Goal: Information Seeking & Learning: Learn about a topic

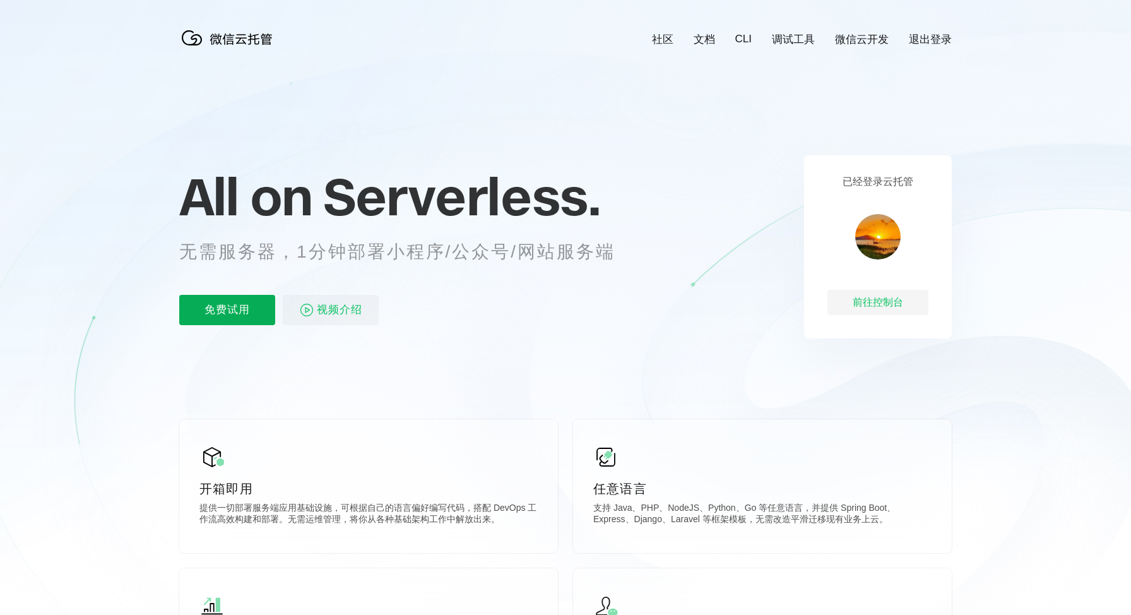
click at [226, 316] on p "免费试用" at bounding box center [227, 310] width 96 height 30
click at [314, 308] on p "视频介绍" at bounding box center [331, 310] width 96 height 30
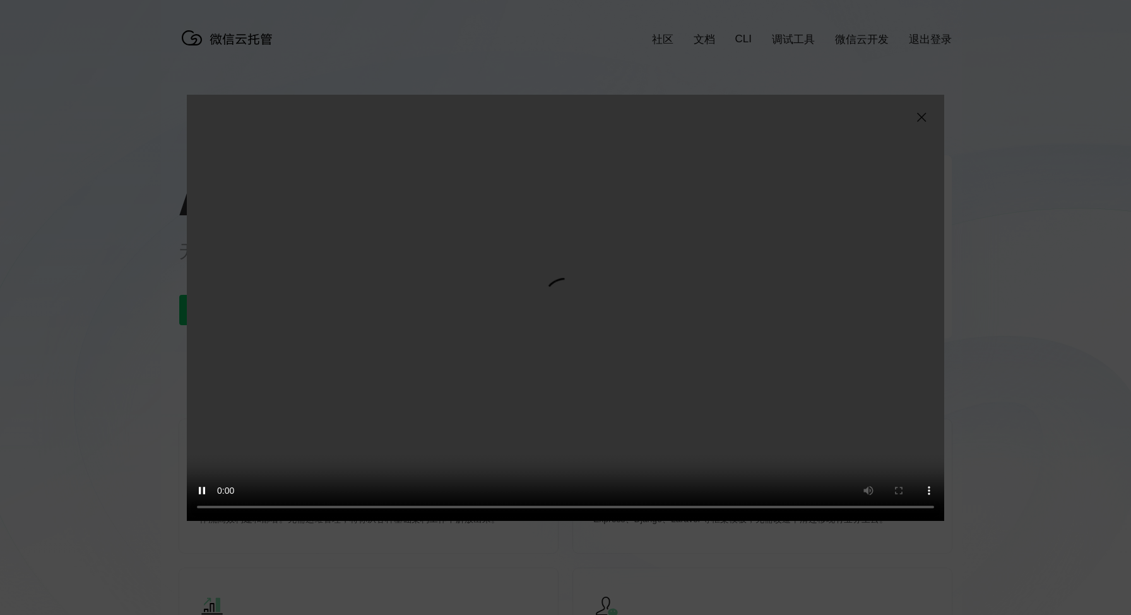
click at [923, 117] on img at bounding box center [921, 117] width 15 height 15
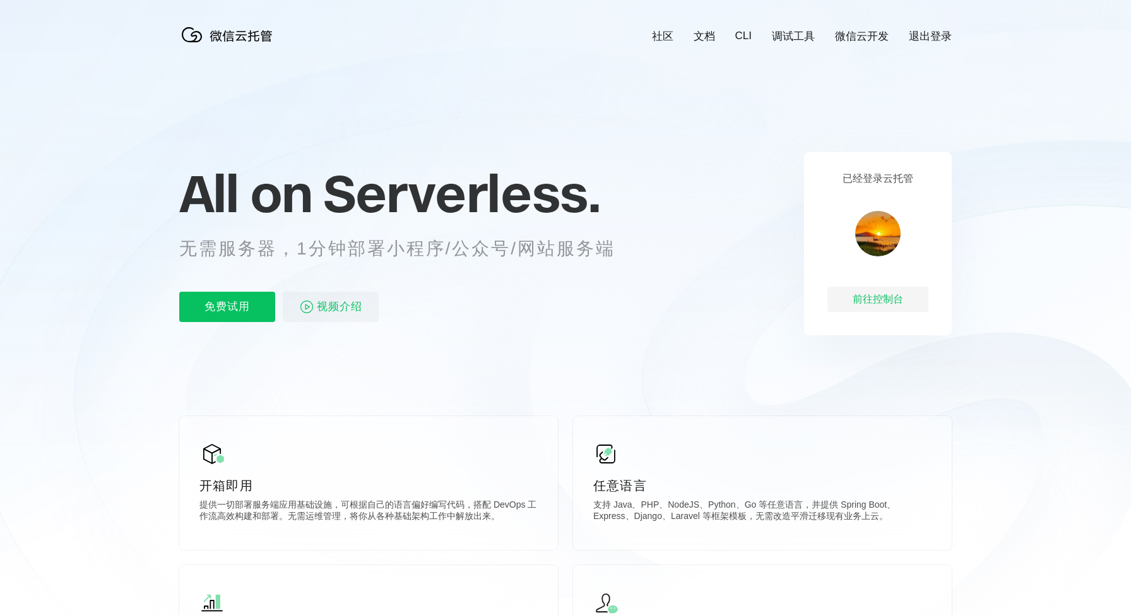
scroll to position [0, 0]
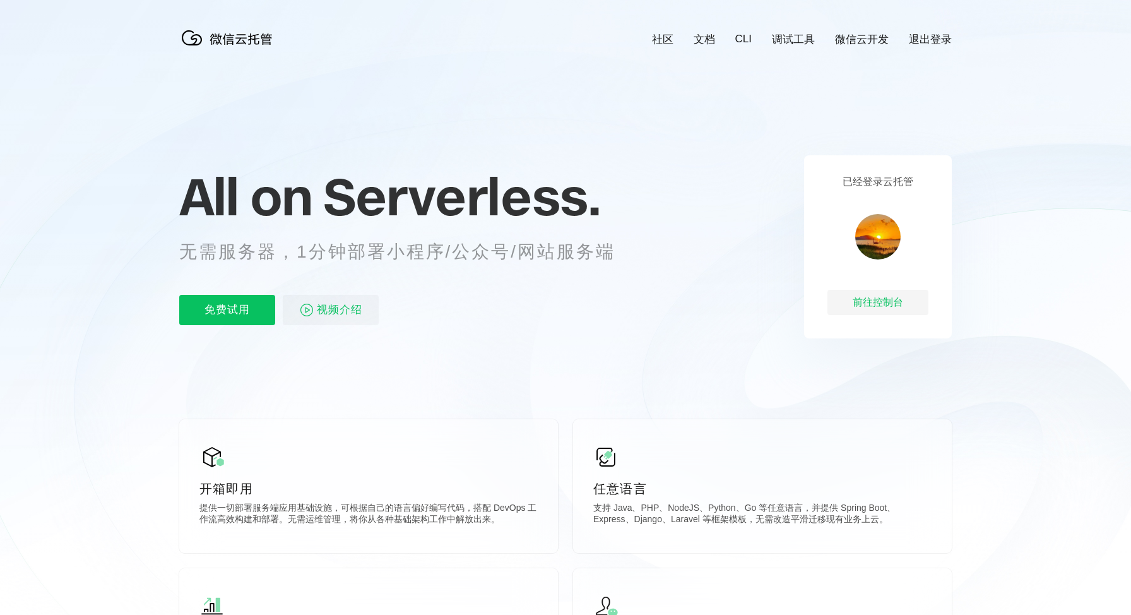
click at [659, 41] on link "社区" at bounding box center [662, 39] width 21 height 15
click at [703, 39] on link "文档" at bounding box center [704, 39] width 21 height 15
click at [122, 136] on icon at bounding box center [566, 341] width 1212 height 682
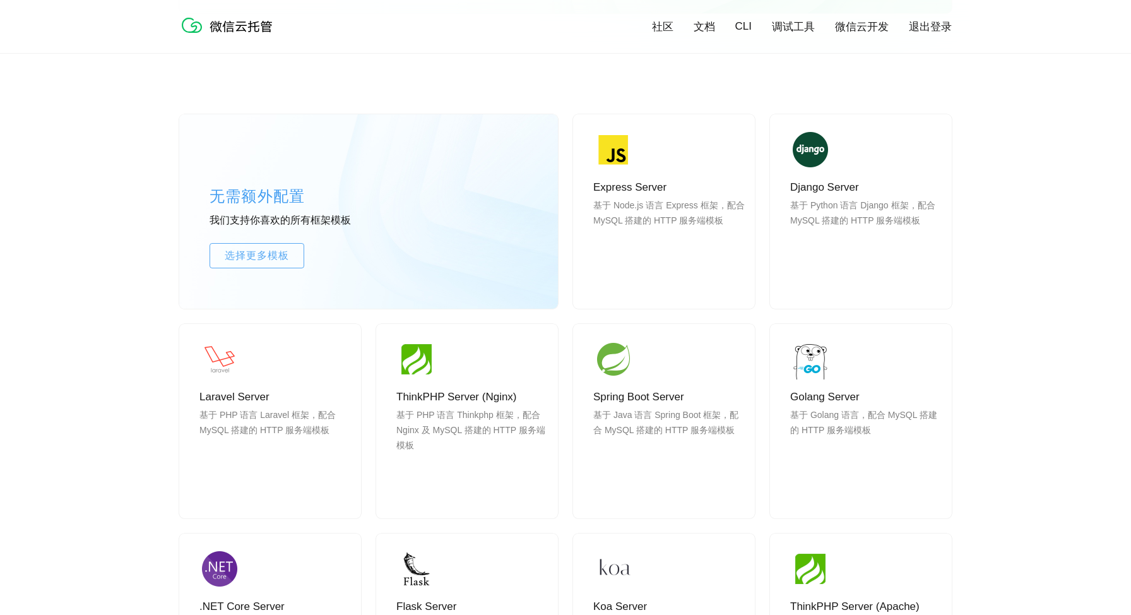
scroll to position [1000, 0]
click at [99, 234] on div "无需额外配置 我们支持你喜欢的所有框架模板 选择更多模板 Express Server 基于 Node.js 语言 Express 框架，配合 MySQL 搭…" at bounding box center [565, 444] width 1131 height 771
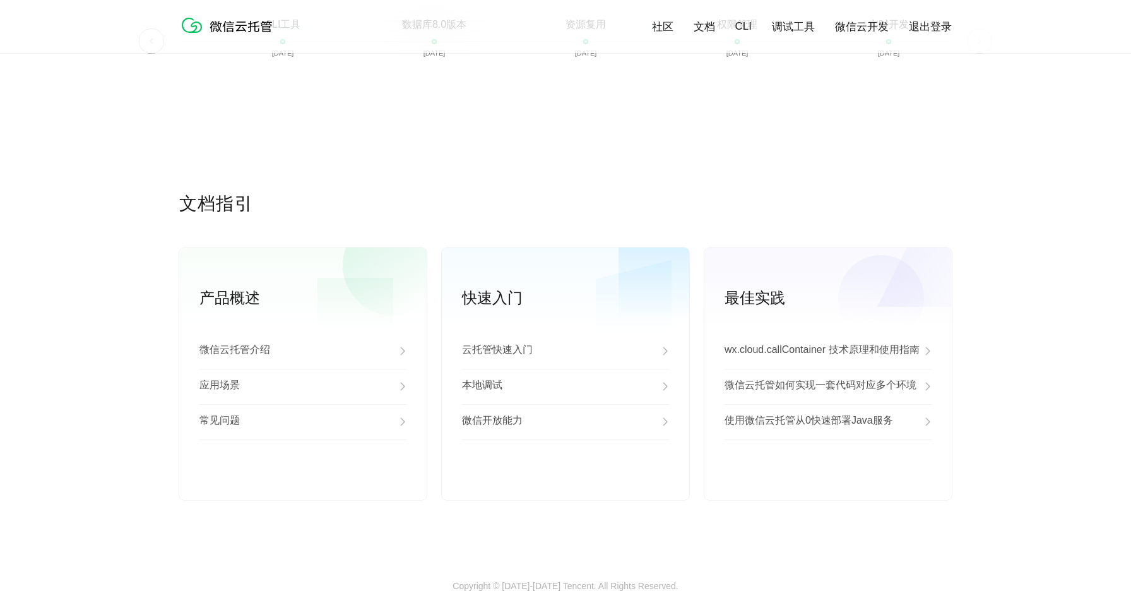
scroll to position [3092, 0]
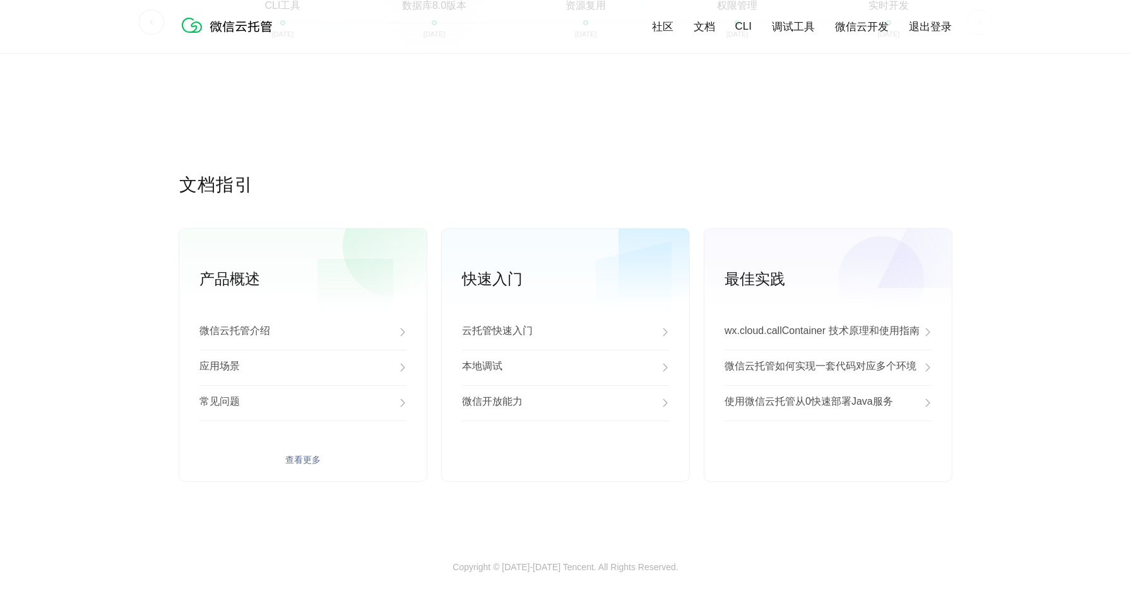
click at [397, 362] on div "应用场景" at bounding box center [302, 367] width 207 height 35
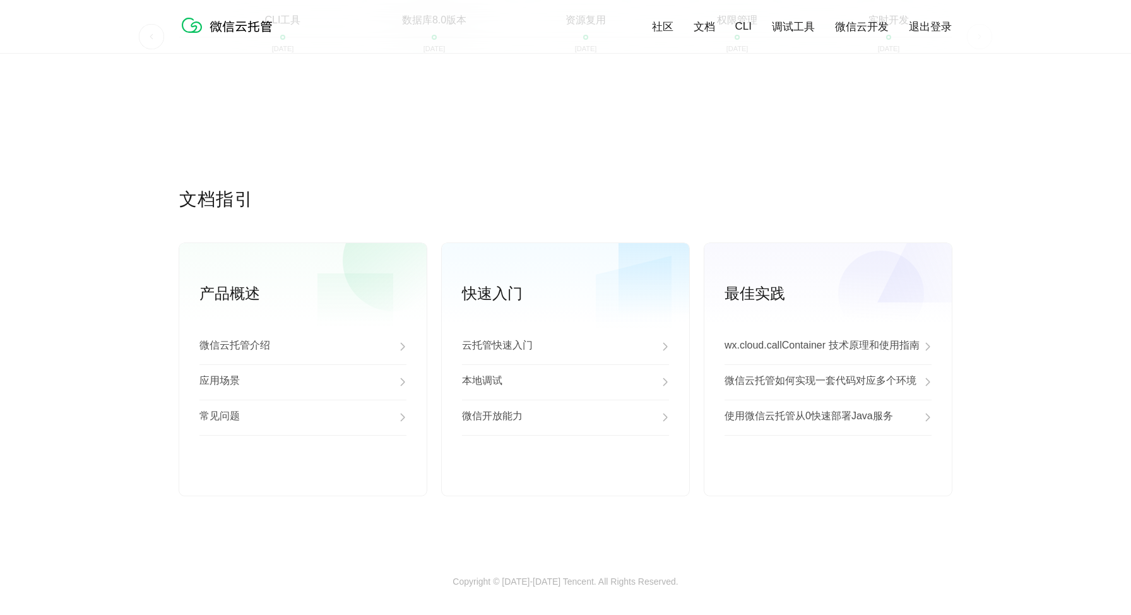
scroll to position [3072, 0]
click at [555, 353] on div "云托管快速入门" at bounding box center [565, 348] width 207 height 35
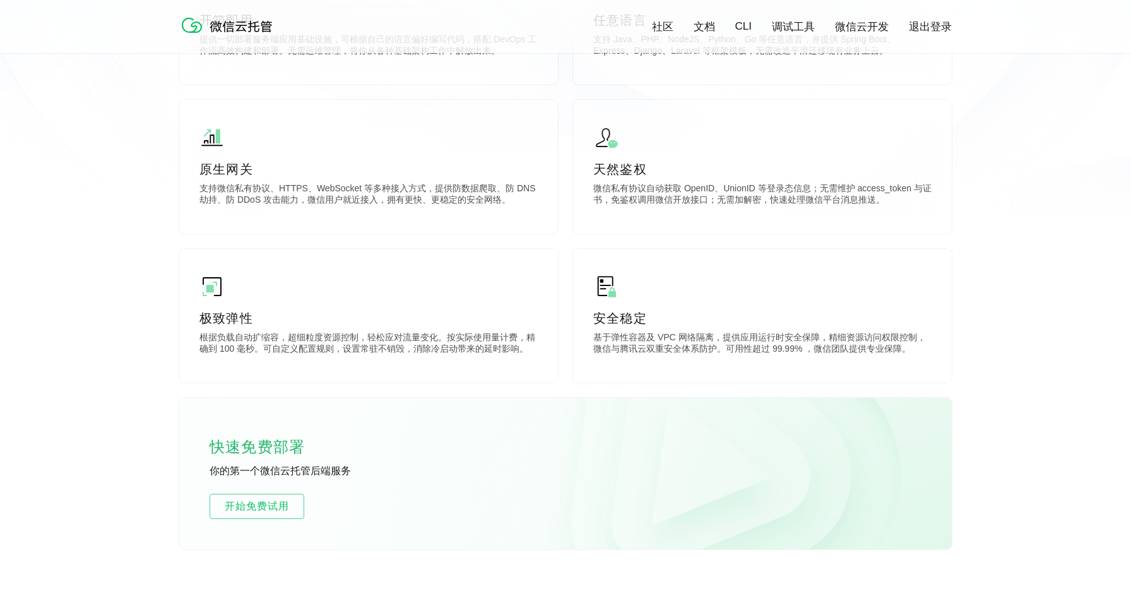
scroll to position [0, 0]
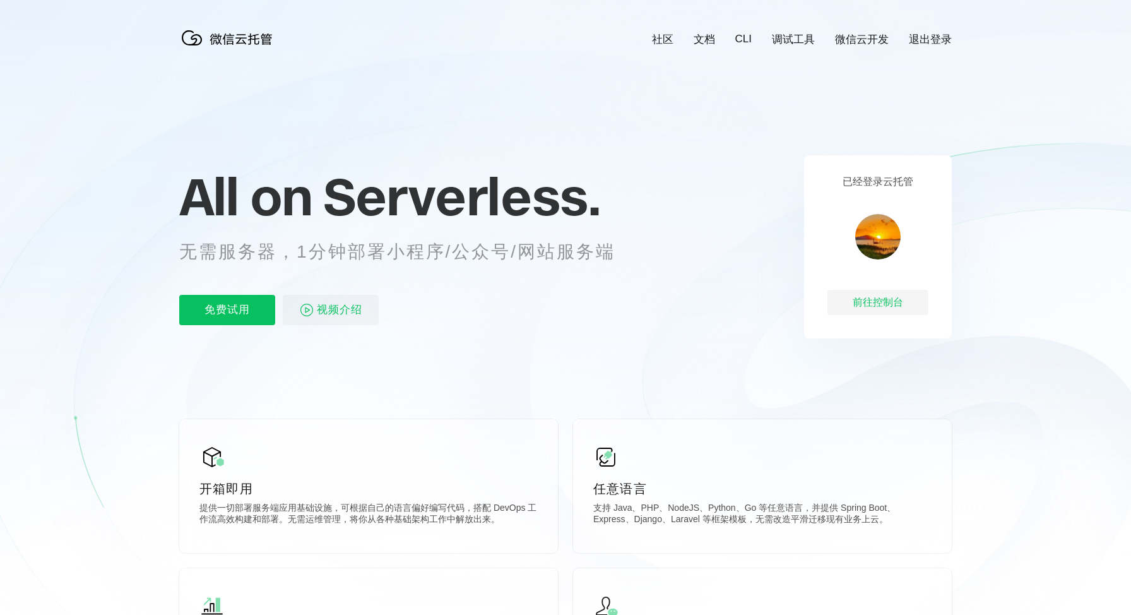
click at [704, 39] on link "文档" at bounding box center [704, 39] width 21 height 15
click at [801, 43] on link "调试工具" at bounding box center [793, 39] width 43 height 15
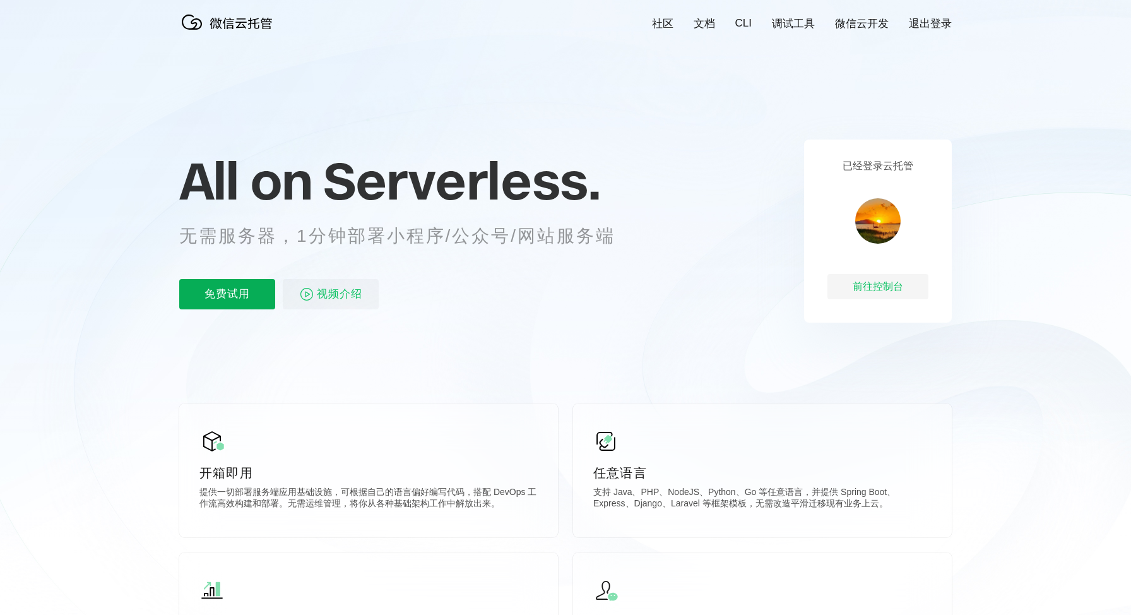
click at [243, 293] on p "免费试用" at bounding box center [227, 294] width 96 height 30
